Goal: Information Seeking & Learning: Compare options

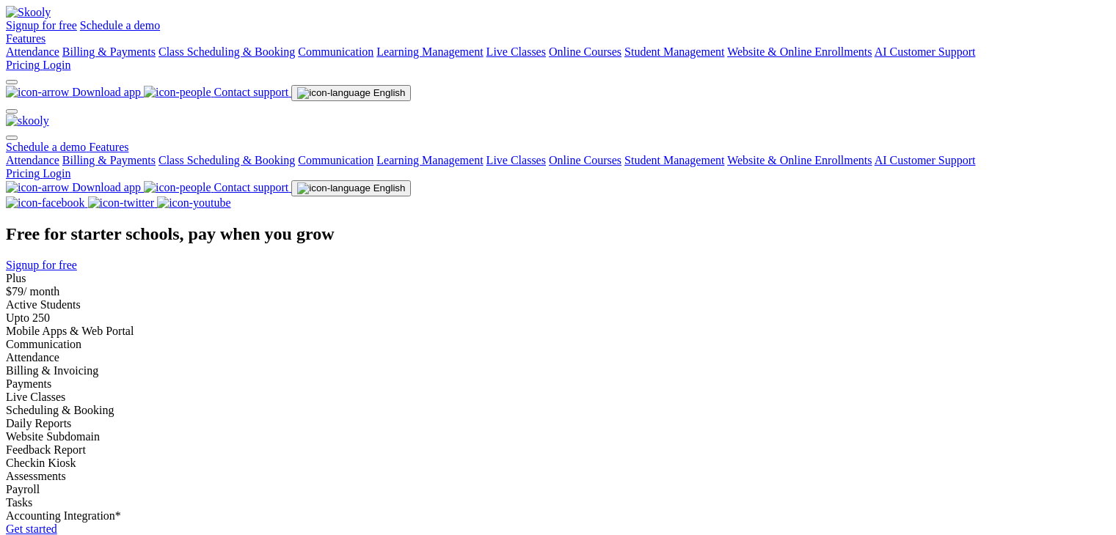
select select "en"
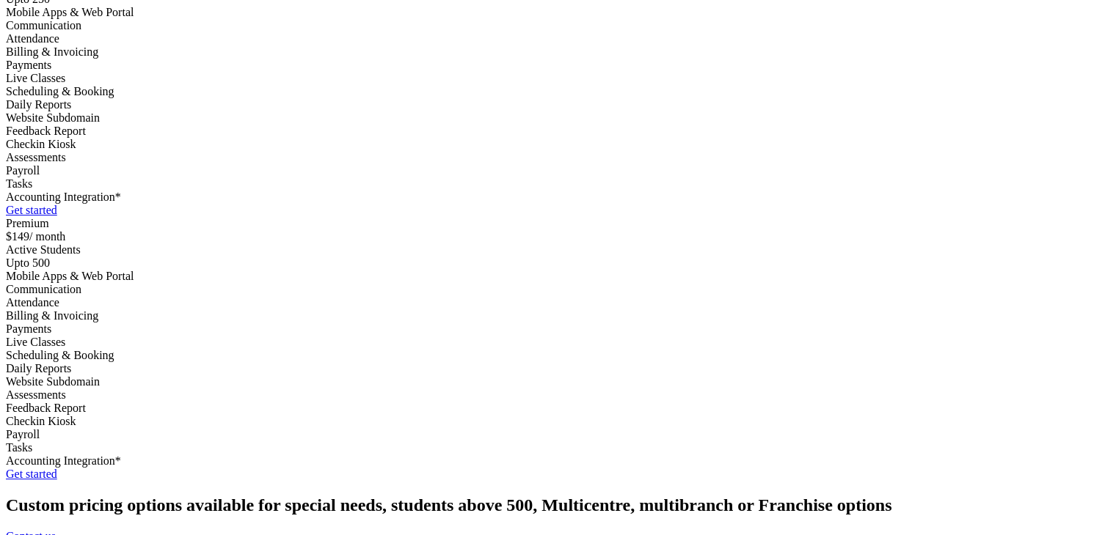
scroll to position [293, 0]
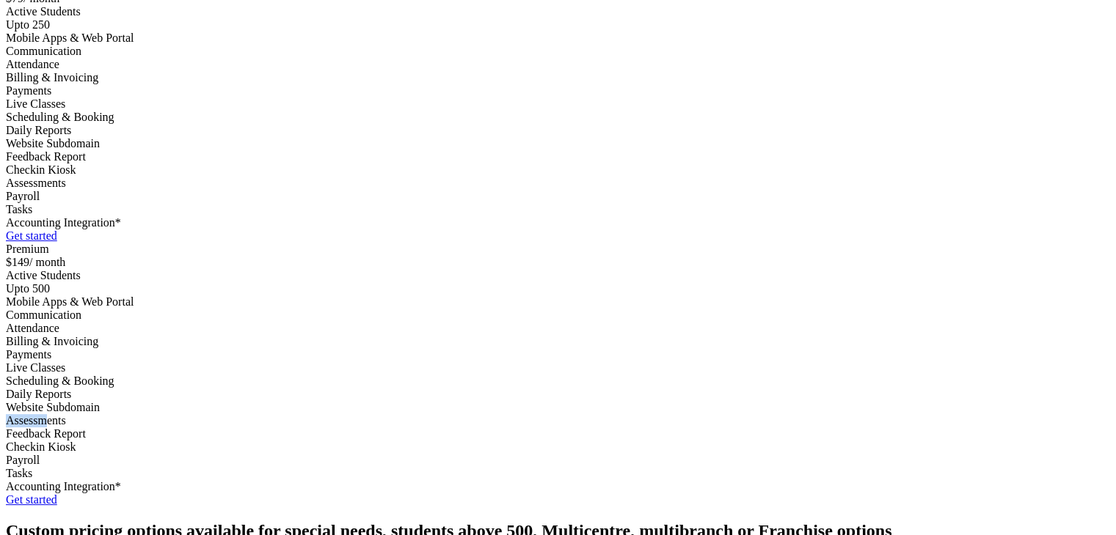
drag, startPoint x: 584, startPoint y: 252, endPoint x: 631, endPoint y: 260, distance: 48.5
click at [646, 246] on div "Premium $149 / month Active Students Upto 500 Mobile Apps & Web Portal Communic…" at bounding box center [558, 375] width 1104 height 264
click at [673, 414] on div "Assessments" at bounding box center [558, 420] width 1104 height 13
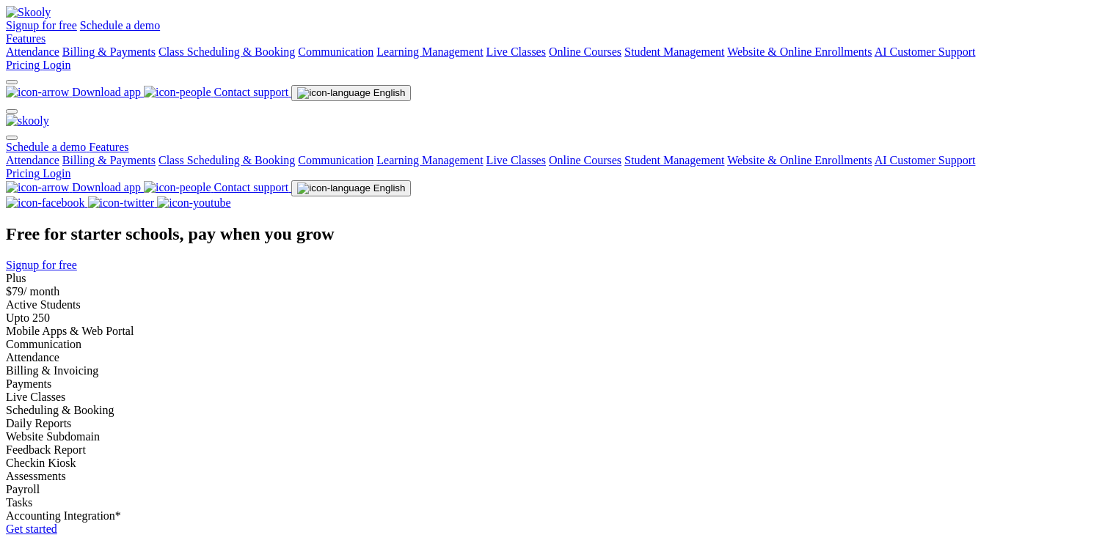
select select "en"
click at [439, 461] on div "Active Students Upto 250 Mobile Apps & Web Portal Communication Attendance Bill…" at bounding box center [558, 411] width 1104 height 224
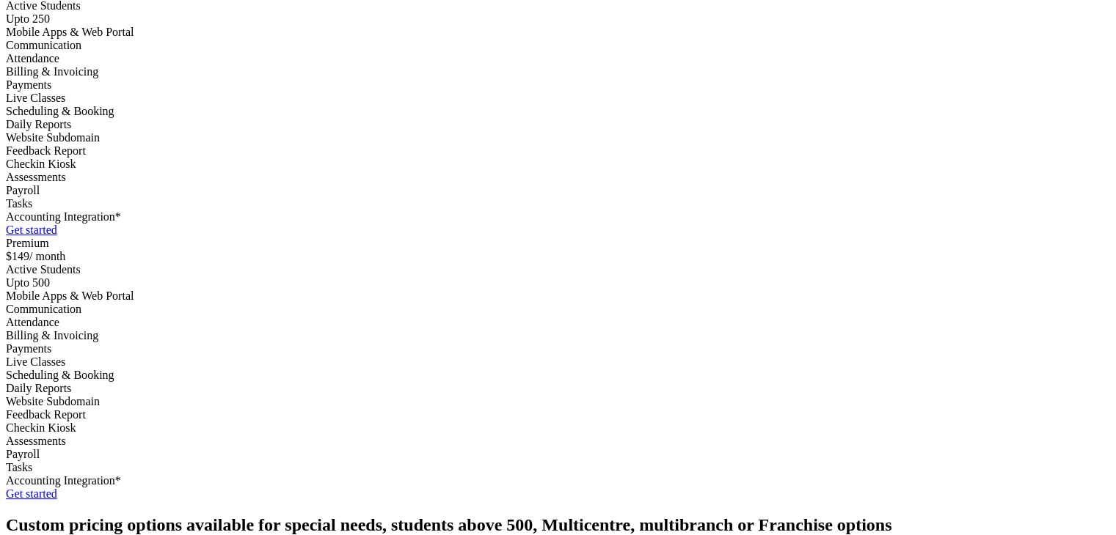
scroll to position [220, 0]
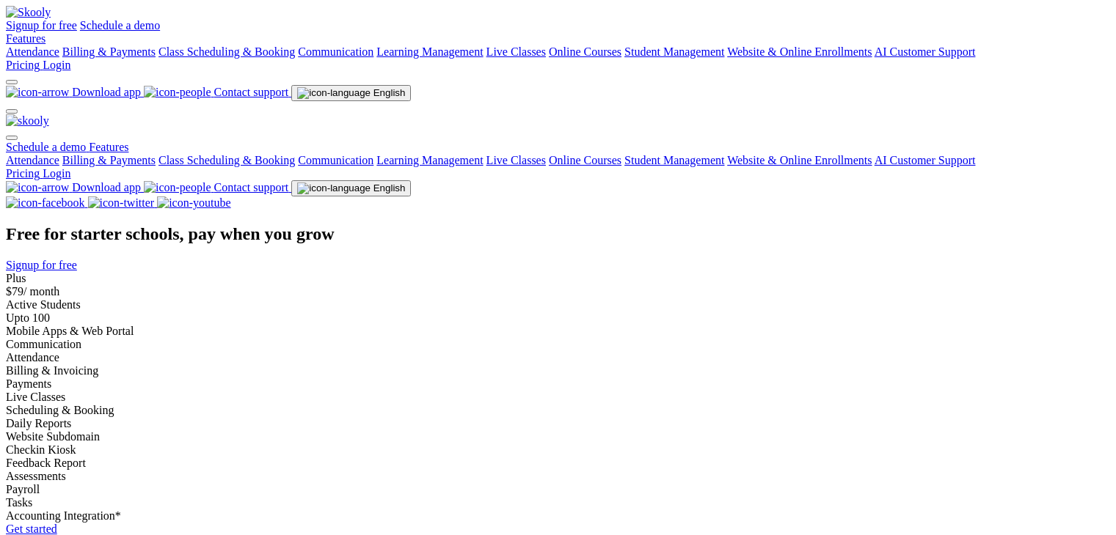
select select "en"
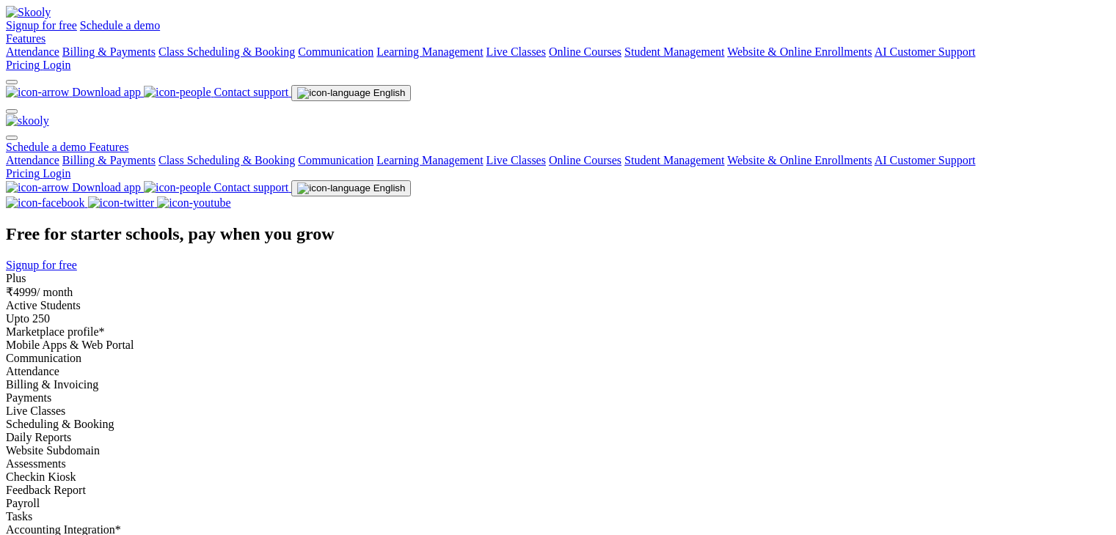
select select "en"
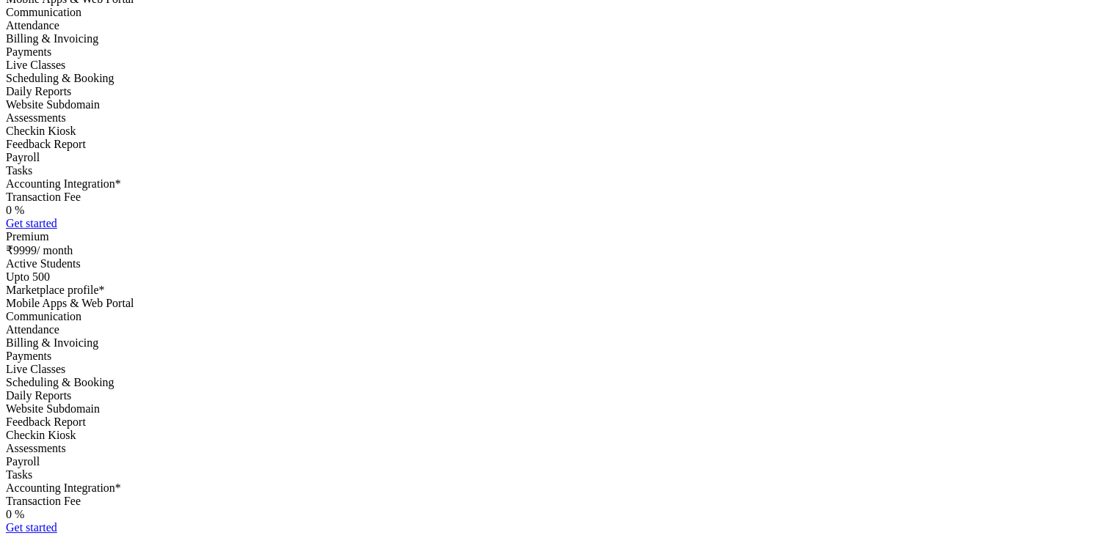
scroll to position [367, 0]
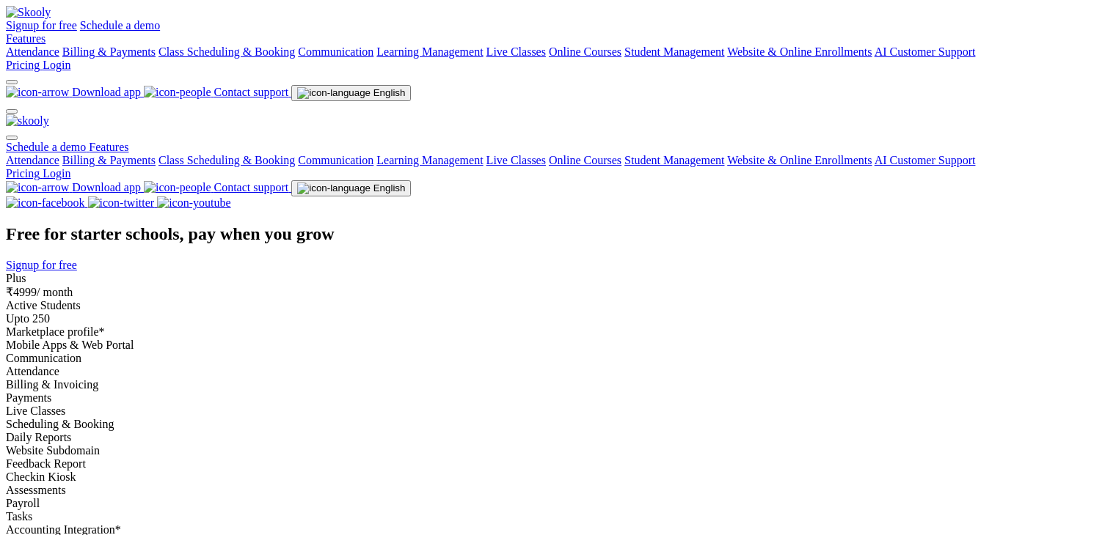
select select "en"
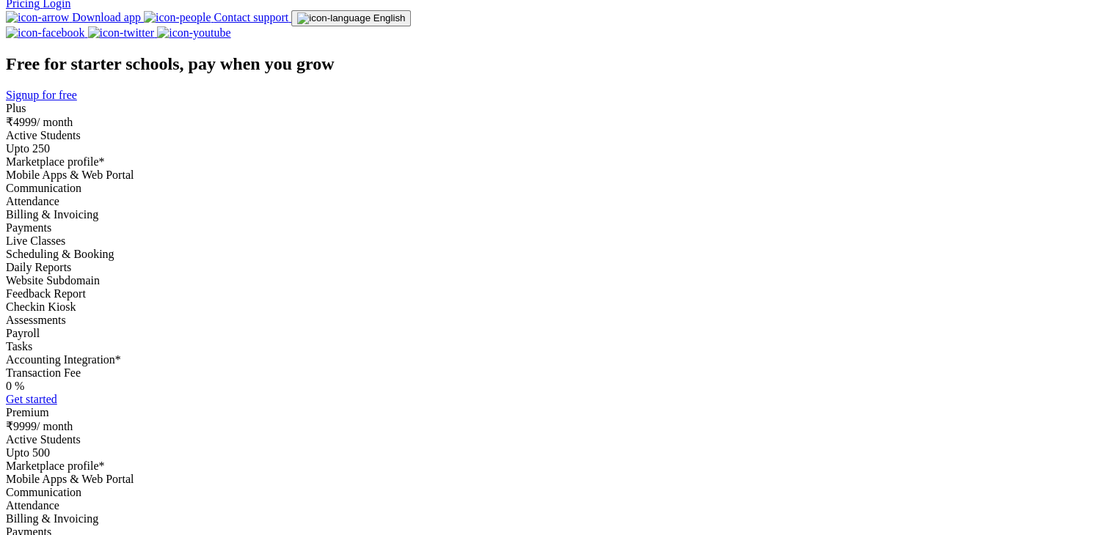
scroll to position [293, 0]
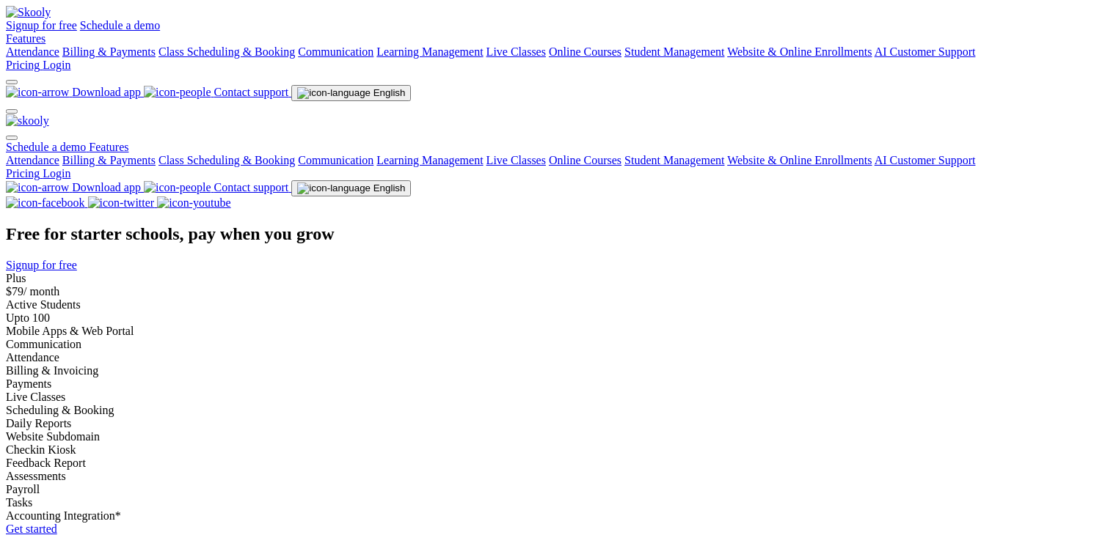
select select "en"
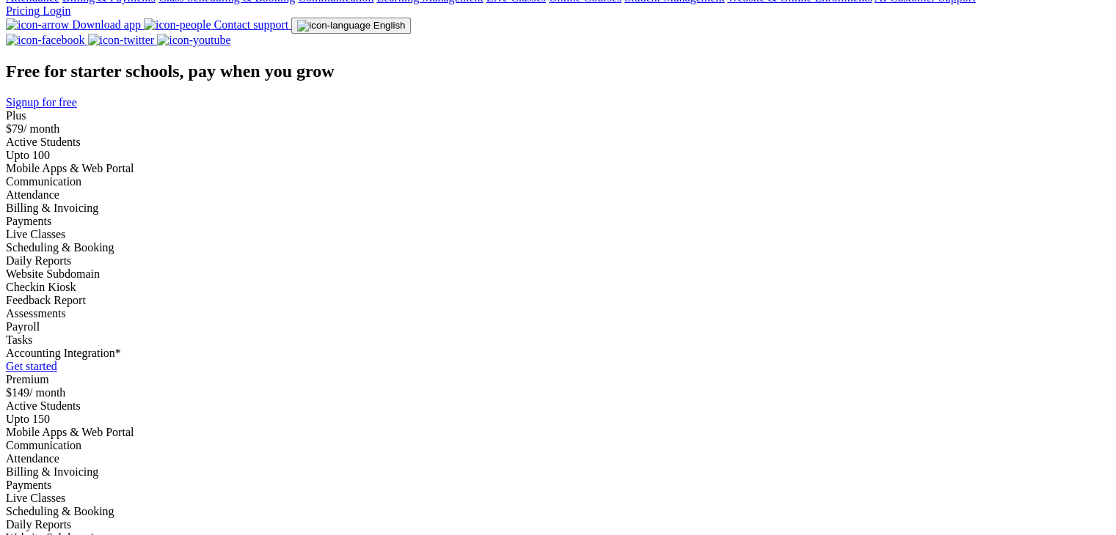
scroll to position [293, 0]
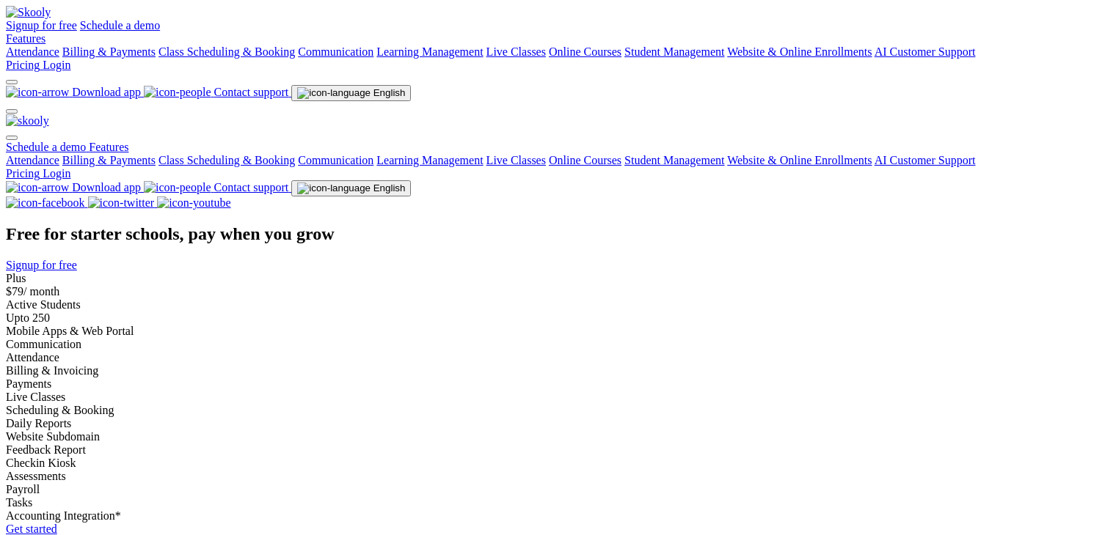
select select "en"
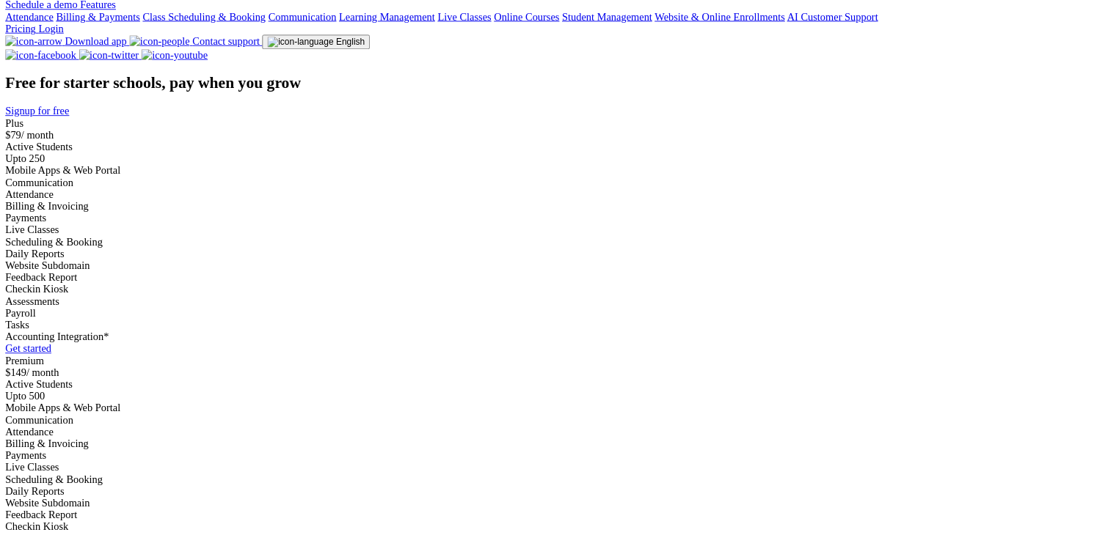
scroll to position [142, 0]
